Goal: Task Accomplishment & Management: Manage account settings

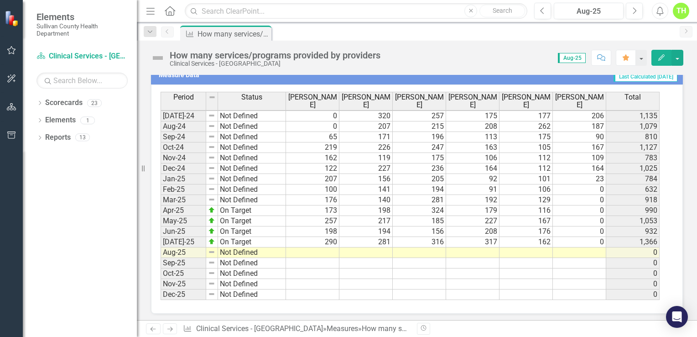
scroll to position [444, 0]
click at [320, 243] on tbody "May-23 Not Defined 195 201 182 175 170 99 1,022 Jun-23 Not Defined 118 176 165 …" at bounding box center [410, 131] width 499 height 336
click at [309, 247] on td at bounding box center [312, 252] width 53 height 10
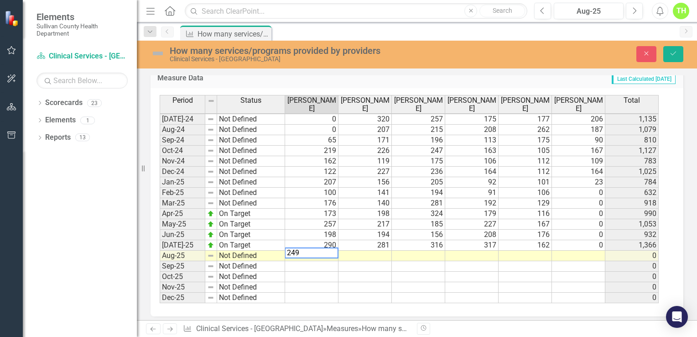
click at [371, 253] on td at bounding box center [365, 256] width 53 height 10
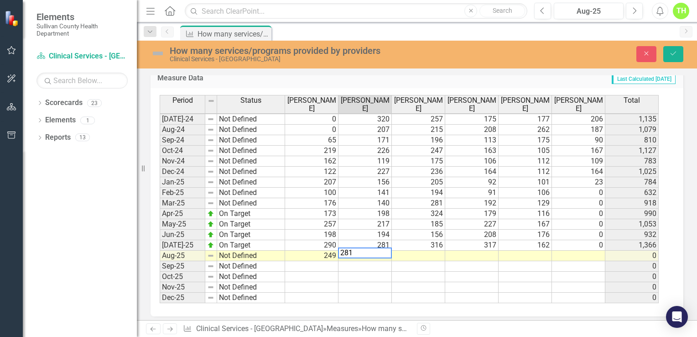
click at [405, 253] on td at bounding box center [418, 256] width 53 height 10
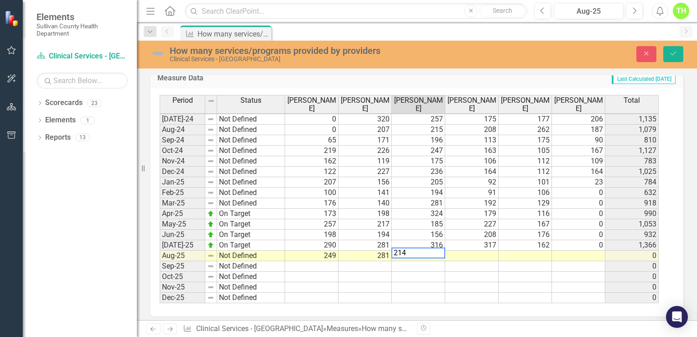
click at [474, 251] on td at bounding box center [471, 256] width 53 height 10
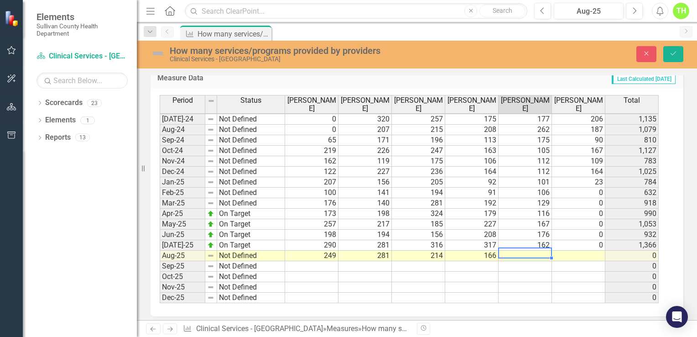
click at [527, 254] on td at bounding box center [525, 256] width 53 height 10
type textarea "183"
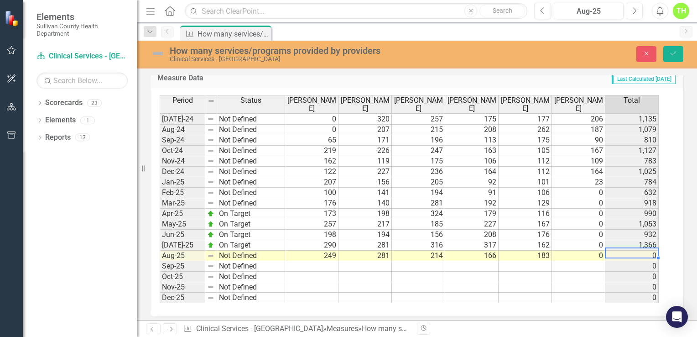
type textarea "0"
click at [674, 52] on icon "Save" at bounding box center [674, 53] width 8 height 6
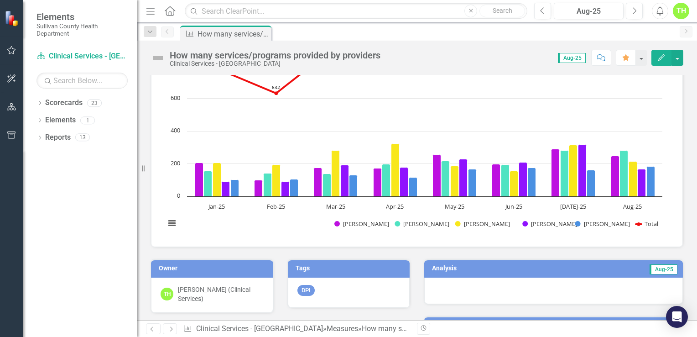
scroll to position [274, 0]
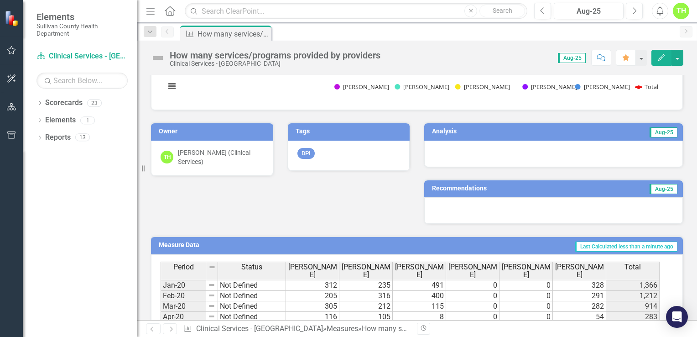
click at [449, 130] on h3 "Analysis" at bounding box center [489, 131] width 114 height 7
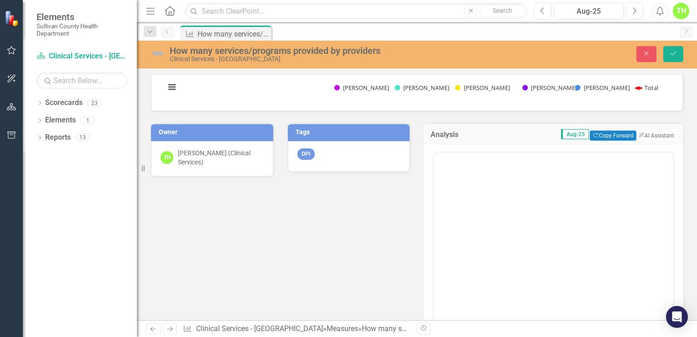
scroll to position [0, 0]
click at [655, 134] on button "ClearPoint AI AI Assistant" at bounding box center [656, 136] width 41 height 10
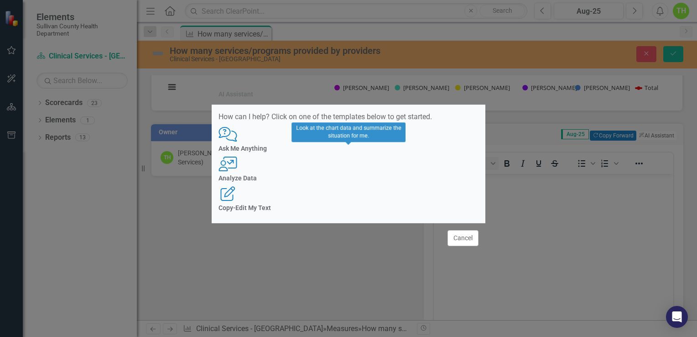
click at [364, 182] on div "User with Chart Analyze Data" at bounding box center [349, 169] width 260 height 25
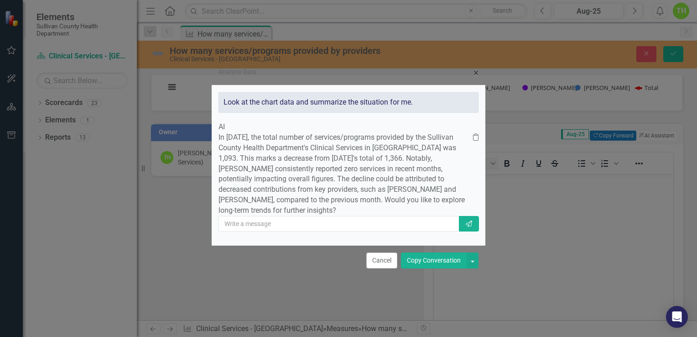
click at [422, 268] on button "Copy Conversation" at bounding box center [434, 260] width 66 height 16
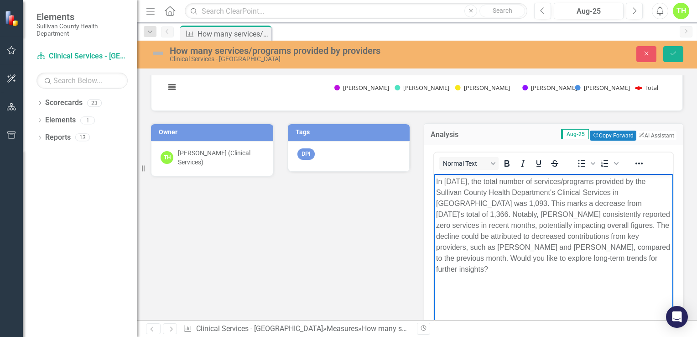
drag, startPoint x: 436, startPoint y: 212, endPoint x: 645, endPoint y: 259, distance: 213.8
click at [645, 259] on p "In [DATE], the total number of services/programs provided by the Sullivan Count…" at bounding box center [553, 225] width 235 height 99
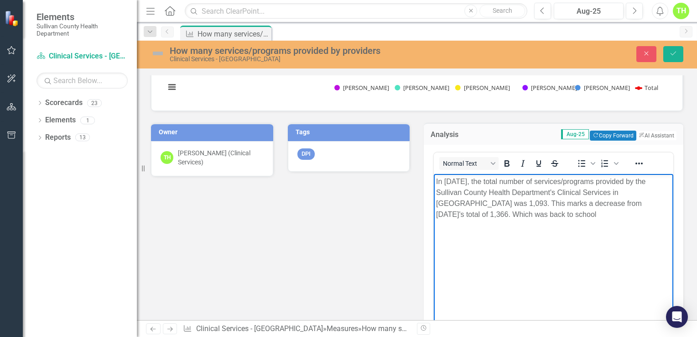
click at [459, 215] on p "In [DATE], the total number of services/programs provided by the Sullivan Count…" at bounding box center [553, 198] width 235 height 44
click at [540, 218] on p "In [DATE], the total number of services/programs provided by the Sullivan Count…" at bounding box center [553, 198] width 235 height 44
click at [479, 214] on p "In [DATE], the total number of services/programs provided by the Sullivan Count…" at bounding box center [553, 198] width 235 height 44
click at [561, 213] on p "In [DATE], the total number of services/programs provided by the Sullivan Count…" at bounding box center [553, 198] width 235 height 44
click at [508, 230] on p "In [DATE], the total number of services/programs provided by the Sullivan Count…" at bounding box center [553, 203] width 235 height 55
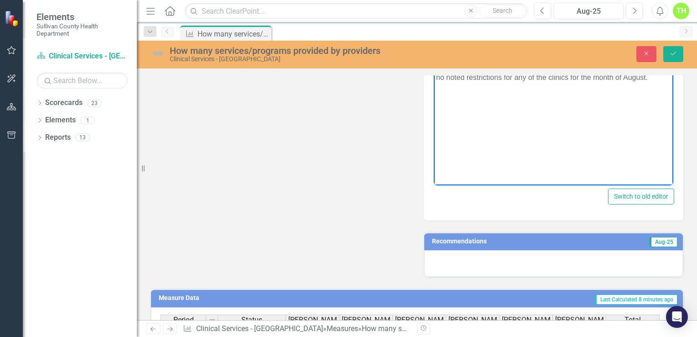
scroll to position [502, 0]
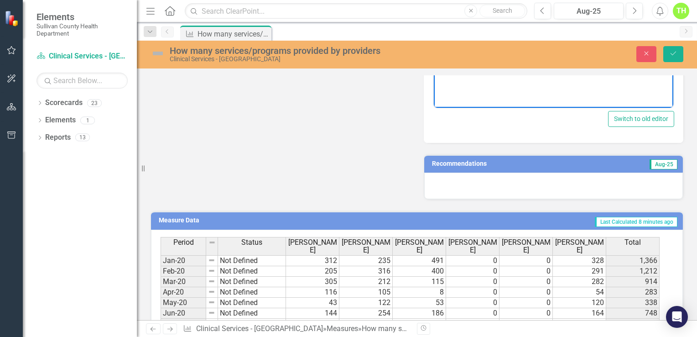
click at [467, 160] on h3 "Recommendations" at bounding box center [513, 163] width 162 height 7
click at [468, 163] on h3 "Recommendations" at bounding box center [513, 163] width 162 height 7
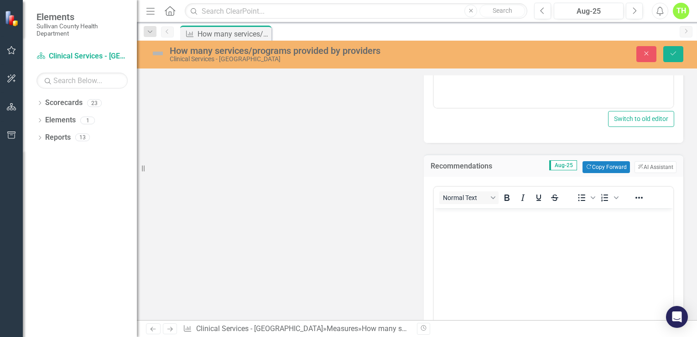
scroll to position [0, 0]
click at [641, 163] on button "ClearPoint AI AI Assistant" at bounding box center [656, 167] width 42 height 12
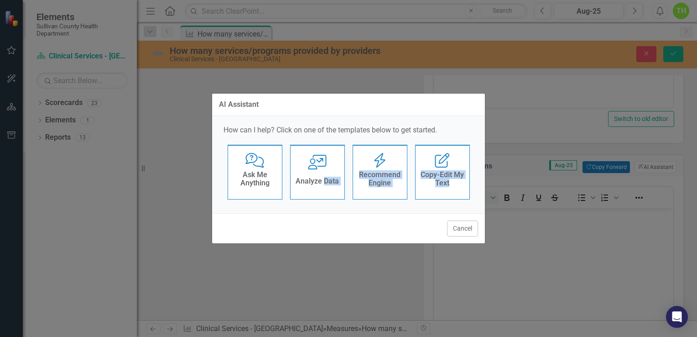
drag, startPoint x: 325, startPoint y: 176, endPoint x: 356, endPoint y: 253, distance: 83.1
click at [356, 253] on div "AI Assistant How can I help? Click on one of the templates below to get started…" at bounding box center [349, 168] width 274 height 337
drag, startPoint x: 356, startPoint y: 253, endPoint x: 381, endPoint y: 154, distance: 102.2
click at [381, 154] on icon "Recommend Engine" at bounding box center [380, 160] width 19 height 15
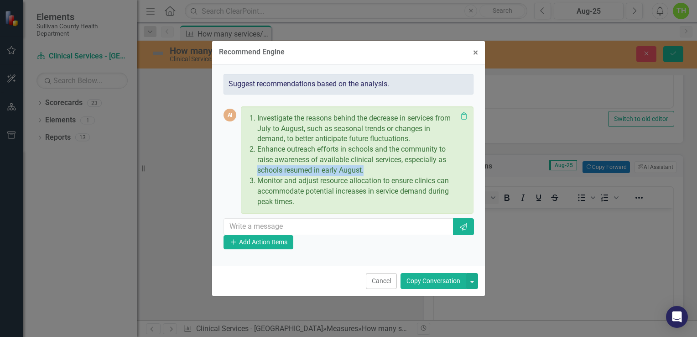
drag, startPoint x: 257, startPoint y: 170, endPoint x: 369, endPoint y: 168, distance: 111.4
click at [369, 168] on p "Enhance outreach efforts in schools and the community to raise awareness of ava…" at bounding box center [357, 159] width 200 height 31
copy p "schools resumed in early August."
click at [323, 207] on div "Investigate the reasons behind the decrease in services from July to August, su…" at bounding box center [351, 160] width 211 height 98
click at [293, 249] on button "Add Add Action Items" at bounding box center [259, 242] width 70 height 14
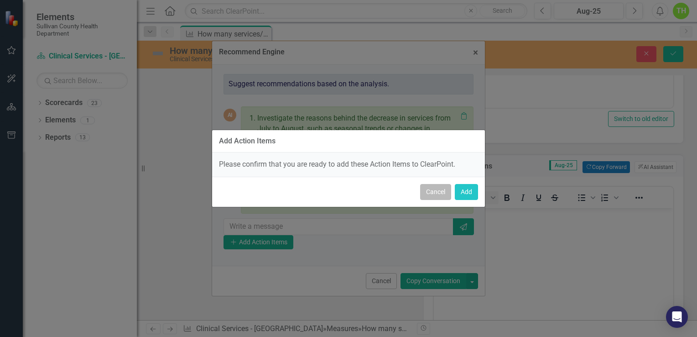
click at [445, 189] on button "Cancel" at bounding box center [435, 192] width 31 height 16
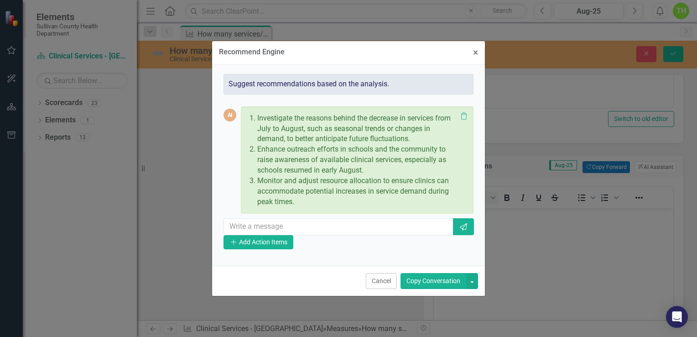
click at [445, 284] on button "Copy Conversation" at bounding box center [434, 281] width 66 height 16
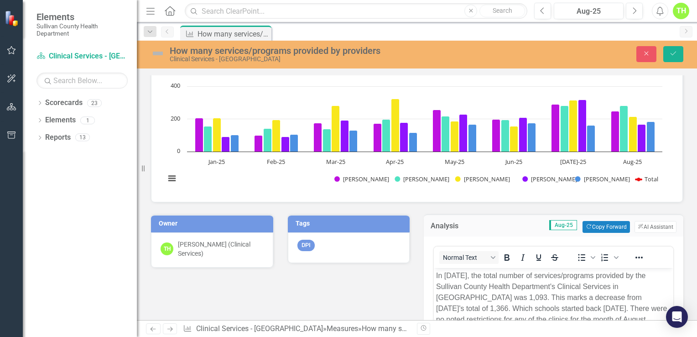
scroll to position [319, 0]
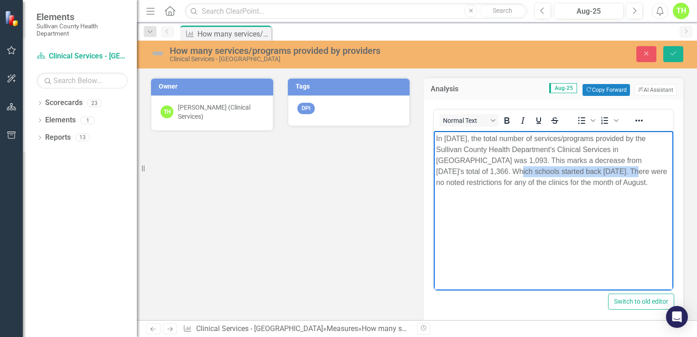
drag, startPoint x: 437, startPoint y: 171, endPoint x: 555, endPoint y: 173, distance: 117.3
click at [555, 173] on p "In August 2025, the total number of services/programs provided by the Sullivan …" at bounding box center [553, 160] width 235 height 55
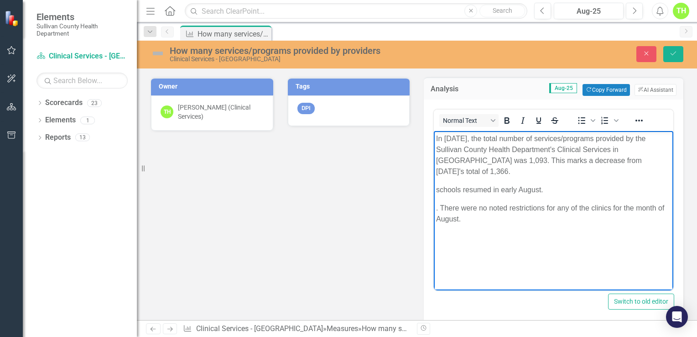
click at [440, 202] on p ". There were no noted restrictions for any of the clinics for the month of Augu…" at bounding box center [553, 213] width 235 height 22
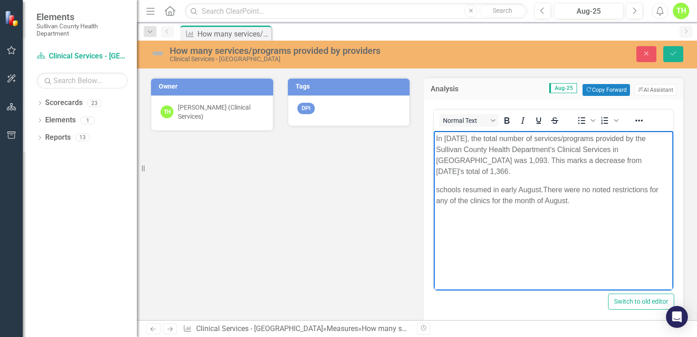
click at [435, 179] on body "In August 2025, the total number of services/programs provided by the Sullivan …" at bounding box center [554, 199] width 240 height 137
click at [440, 172] on body "In August 2025, the total number of services/programs provided by the Sullivan …" at bounding box center [554, 199] width 240 height 137
click at [440, 170] on body "In August 2025, the total number of services/programs provided by the Sullivan …" at bounding box center [554, 199] width 240 height 137
click at [440, 168] on body "In August 2025, the total number of services/programs provided by the Sullivan …" at bounding box center [554, 199] width 240 height 137
click at [435, 179] on body "In August 2025, the total number of services/programs provided by the Sullivan …" at bounding box center [554, 199] width 240 height 137
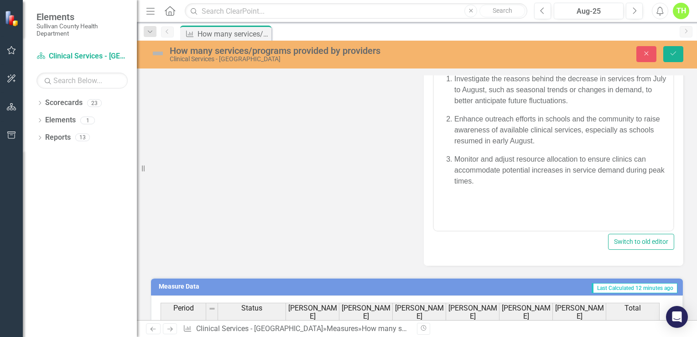
scroll to position [593, 0]
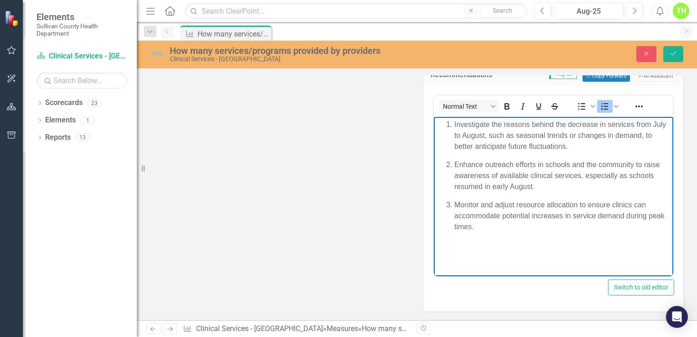
click at [455, 203] on li "Monitor and adjust resource allocation to ensure clinics can accommodate potent…" at bounding box center [563, 215] width 217 height 33
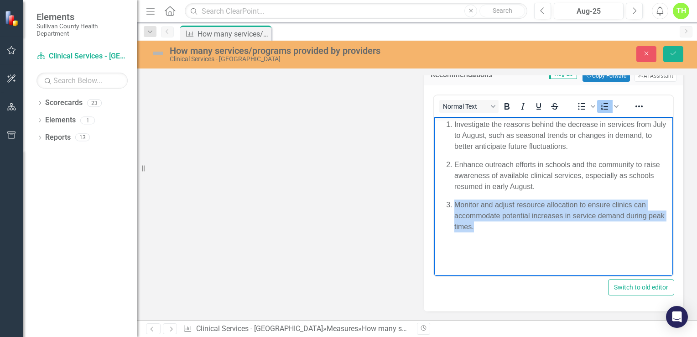
drag, startPoint x: 454, startPoint y: 203, endPoint x: 523, endPoint y: 226, distance: 72.9
click at [523, 226] on p "Monitor and adjust resource allocation to ensure clinics can accommodate potent…" at bounding box center [563, 215] width 217 height 33
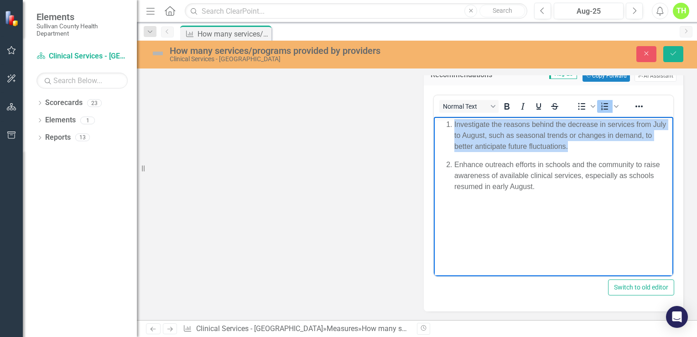
drag, startPoint x: 571, startPoint y: 149, endPoint x: 443, endPoint y: 124, distance: 130.8
click at [443, 124] on ol "Investigate the reasons behind the decrease in services from July to August, su…" at bounding box center [553, 155] width 235 height 73
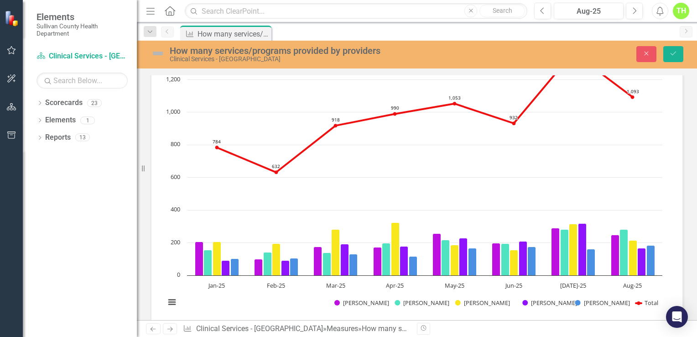
scroll to position [0, 0]
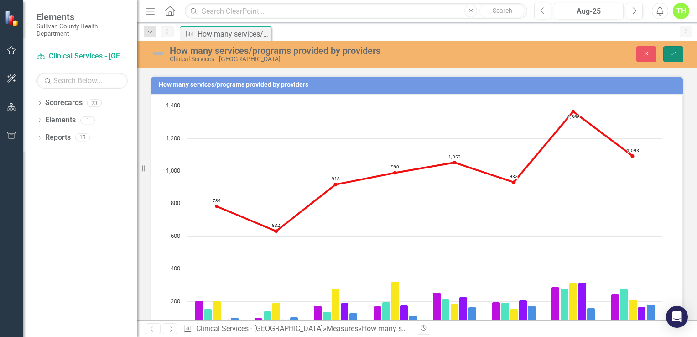
click at [675, 54] on icon "Save" at bounding box center [674, 53] width 8 height 6
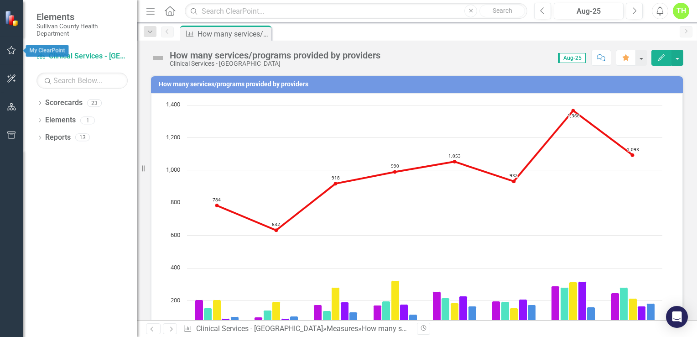
click at [10, 47] on icon "button" at bounding box center [12, 50] width 10 height 7
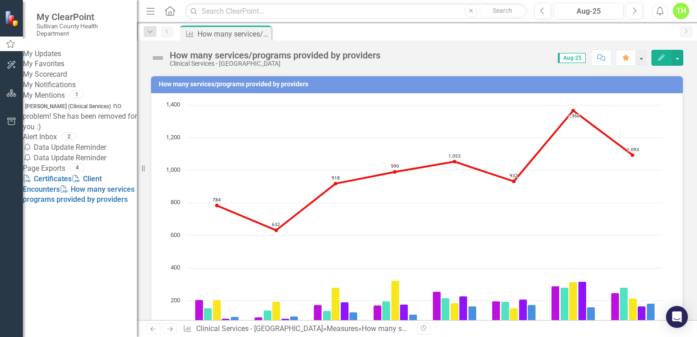
click at [58, 55] on link "My Updates" at bounding box center [80, 54] width 114 height 10
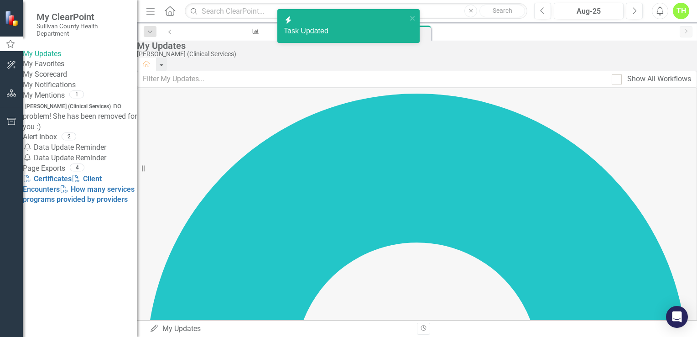
checkbox input "false"
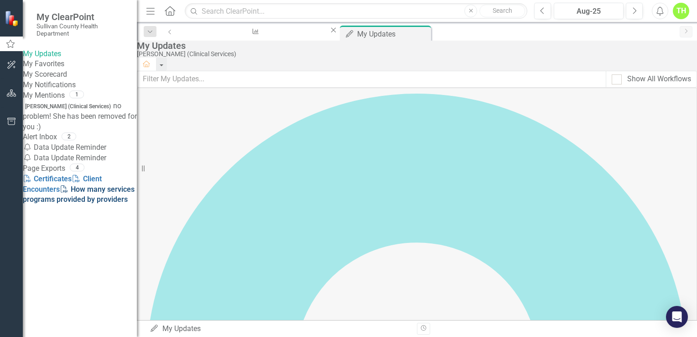
click at [79, 204] on link "PDF How many services programs provided by providers" at bounding box center [79, 194] width 112 height 19
drag, startPoint x: 479, startPoint y: 236, endPoint x: 476, endPoint y: 230, distance: 7.2
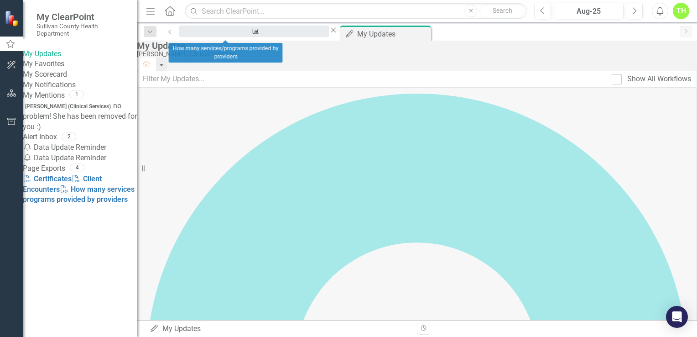
click at [228, 37] on div "How many services/programs provided by providers" at bounding box center [254, 39] width 133 height 11
